Goal: Task Accomplishment & Management: Manage account settings

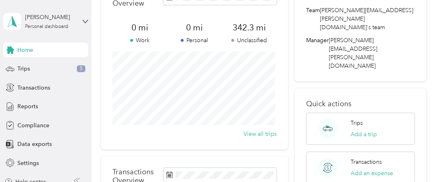
scroll to position [57, 0]
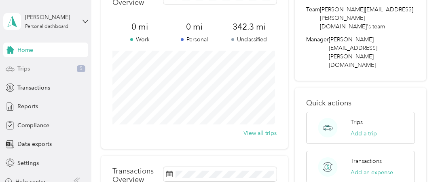
click at [29, 67] on div "Trips 5" at bounding box center [45, 68] width 85 height 15
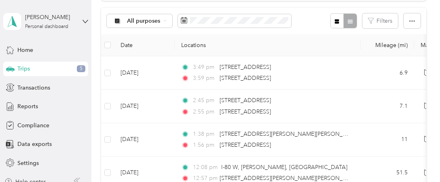
scroll to position [79, 0]
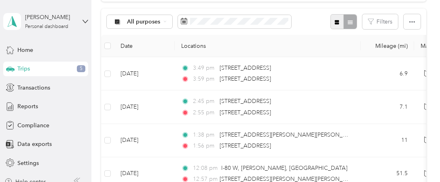
click at [335, 22] on icon "button" at bounding box center [337, 22] width 4 height 4
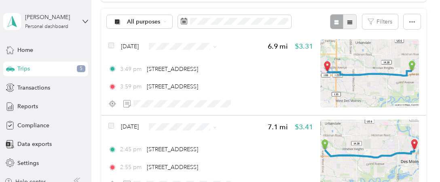
click at [347, 20] on icon "button" at bounding box center [349, 22] width 5 height 4
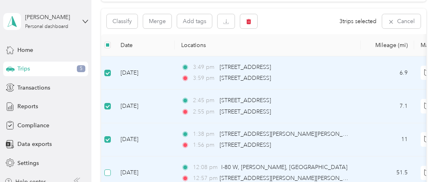
click at [107, 176] on label at bounding box center [107, 172] width 6 height 9
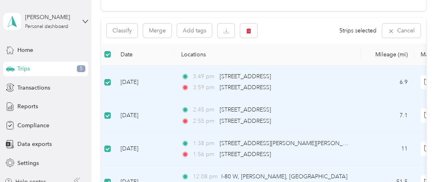
scroll to position [61, 0]
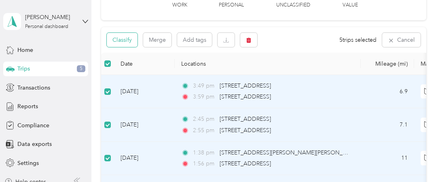
click at [116, 39] on button "Classify" at bounding box center [122, 40] width 31 height 14
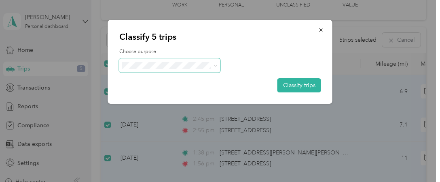
click at [216, 64] on icon at bounding box center [216, 66] width 4 height 4
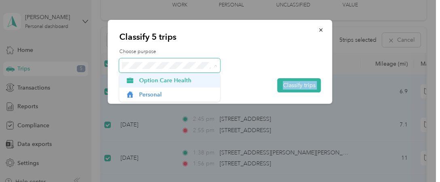
drag, startPoint x: 216, startPoint y: 63, endPoint x: 156, endPoint y: 76, distance: 61.9
click at [156, 181] on div "Classify 5 trips Choose purpose Classify trips Option Care Health Personal" at bounding box center [218, 182] width 436 height 0
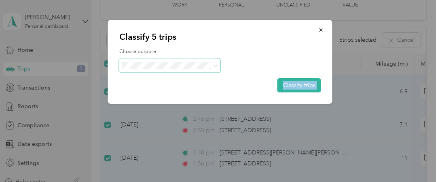
click at [156, 76] on span "Option Care Health" at bounding box center [176, 78] width 75 height 8
click at [294, 83] on button "Classify trips" at bounding box center [299, 85] width 44 height 14
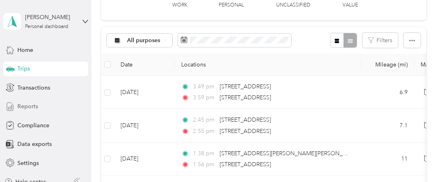
drag, startPoint x: 21, startPoint y: 104, endPoint x: 25, endPoint y: 106, distance: 4.4
click at [25, 106] on span "Reports" at bounding box center [27, 106] width 21 height 8
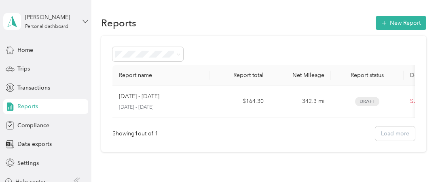
click at [82, 21] on icon at bounding box center [85, 22] width 6 height 6
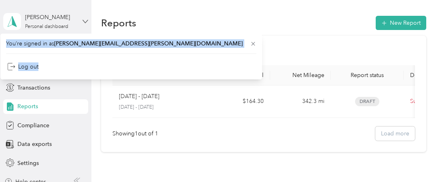
click at [82, 21] on icon at bounding box center [85, 22] width 6 height 6
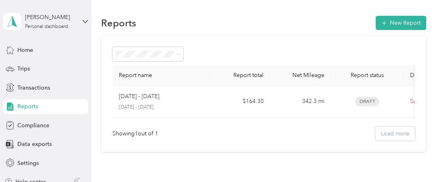
click at [155, 14] on div "Reports New Report Report name Report total Net Mileage Report status Descripti…" at bounding box center [263, 97] width 345 height 195
